Goal: Transaction & Acquisition: Obtain resource

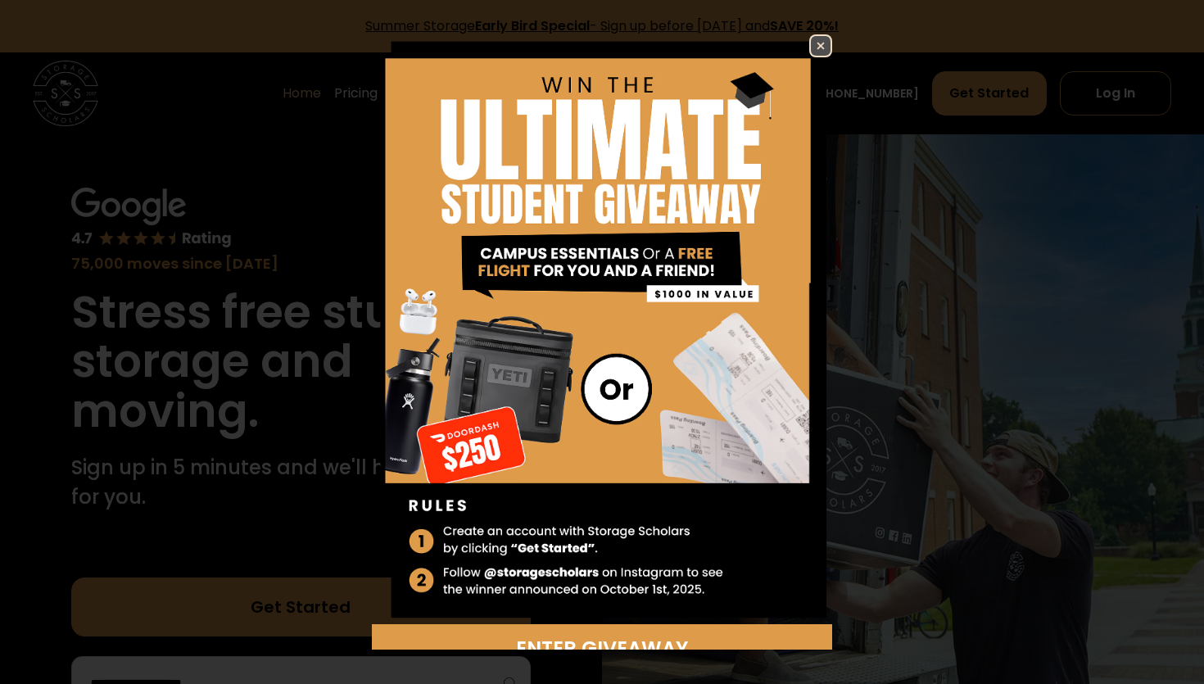
scroll to position [24, 0]
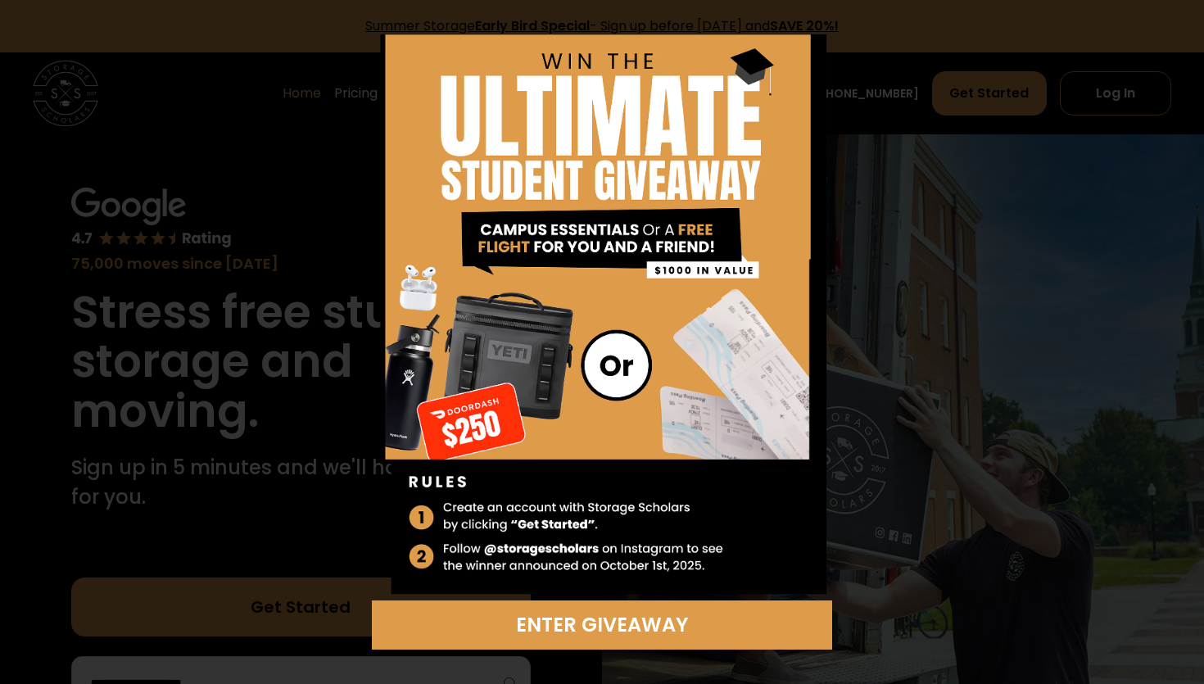
click at [1, 106] on div "Enter Giveaway" at bounding box center [602, 342] width 1204 height 684
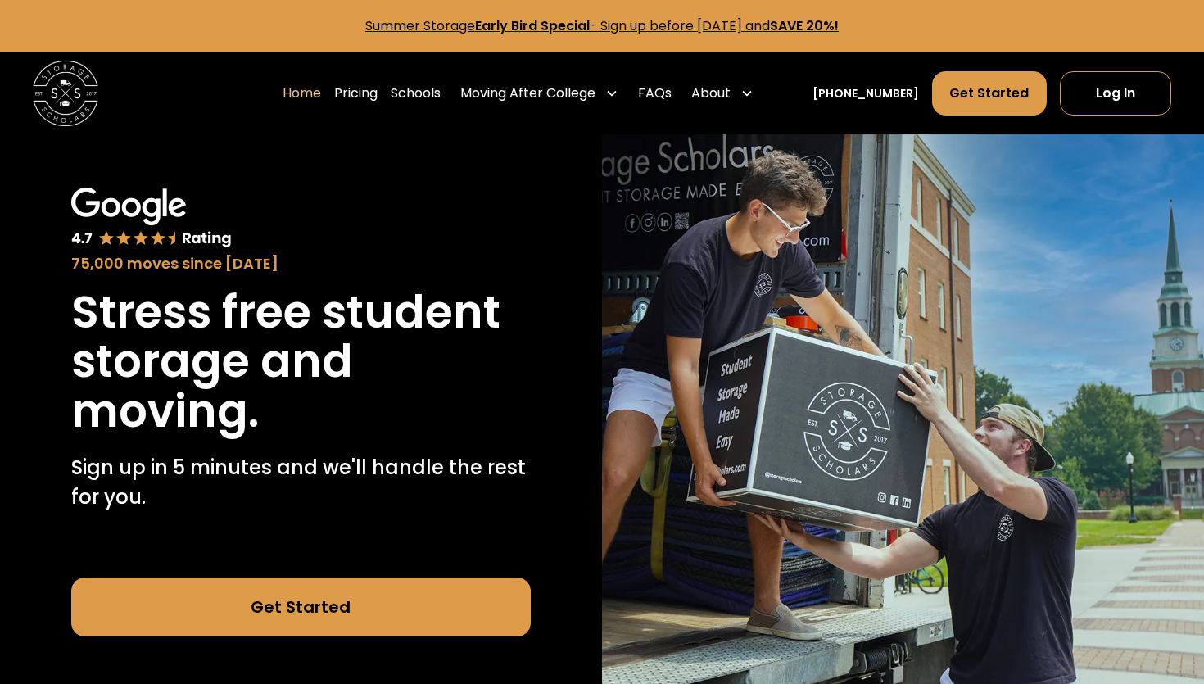
click at [483, 65] on div "Home Pricing Schools Moving After College Commercial Moving Post Grad Moving Ge…" at bounding box center [602, 93] width 1139 height 82
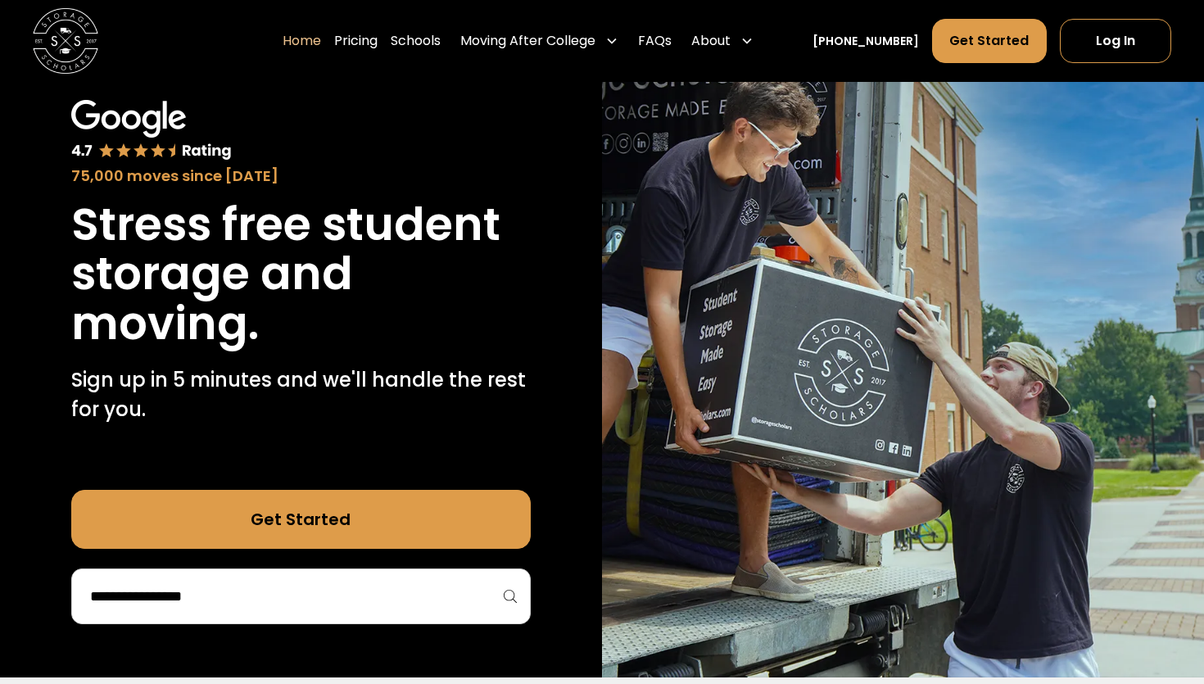
scroll to position [93, 0]
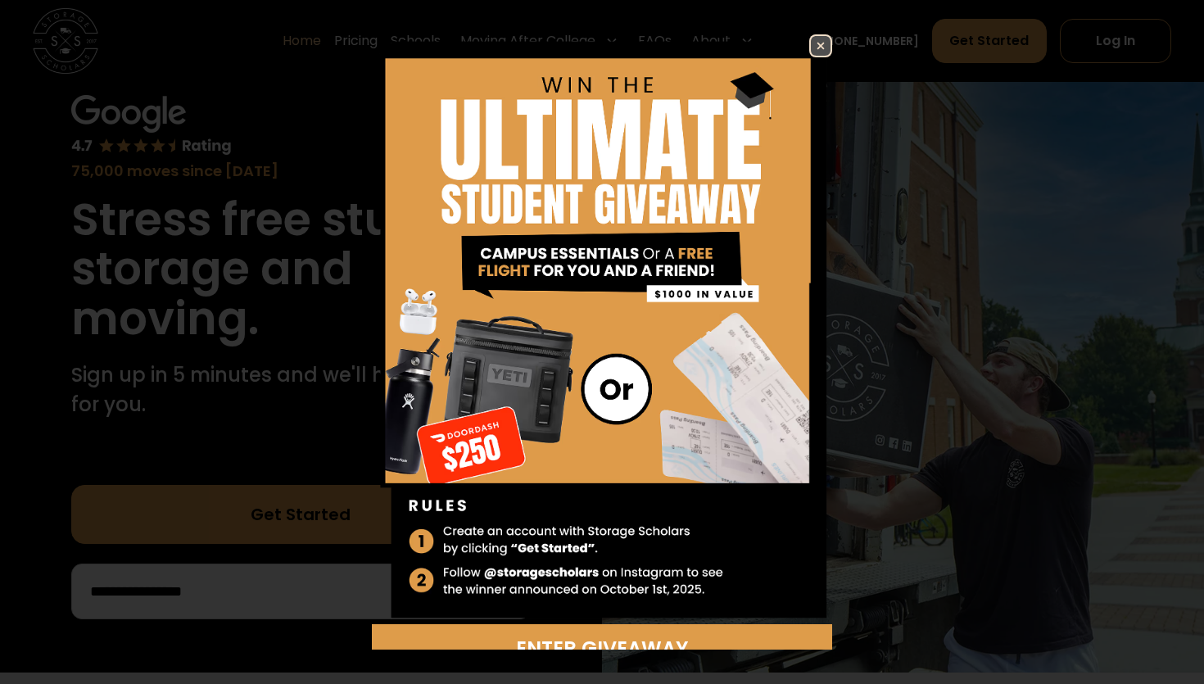
click at [827, 50] on img at bounding box center [821, 46] width 20 height 20
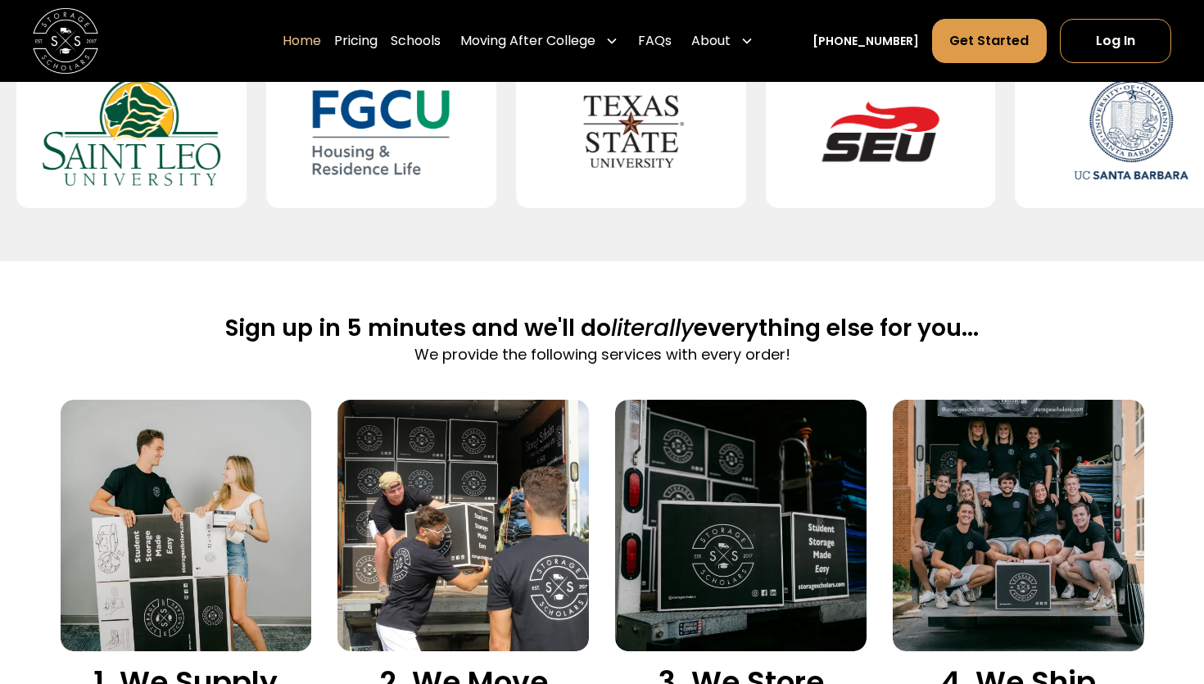
scroll to position [0, 0]
